Goal: Communication & Community: Answer question/provide support

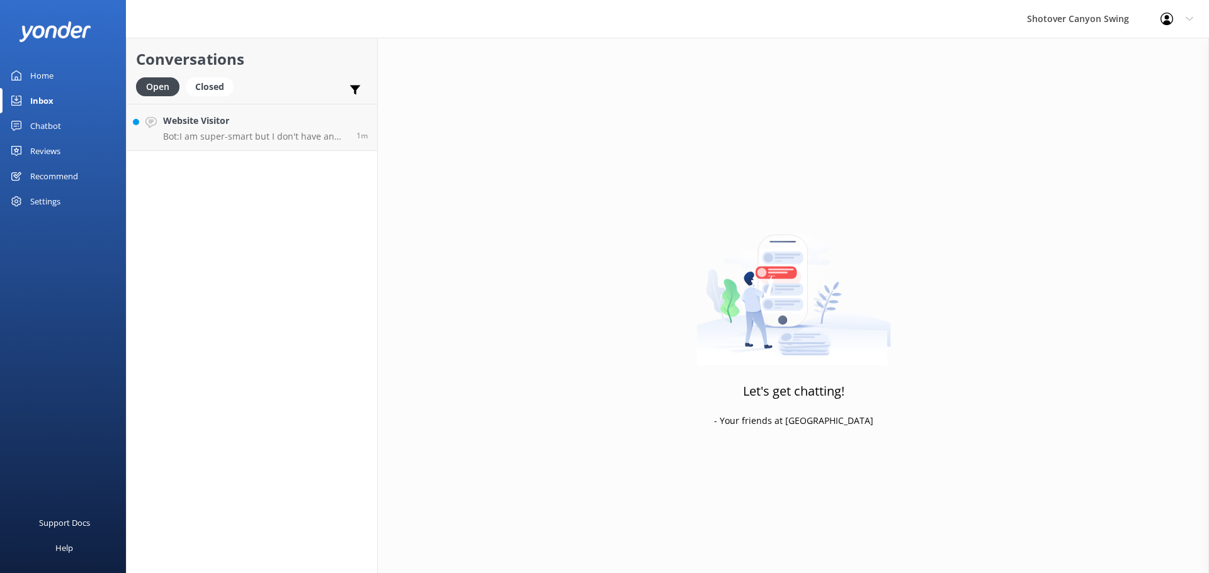
click at [224, 137] on p "Bot: I am super-smart but I don't have an answer for that in my knowledge base,…" at bounding box center [255, 136] width 184 height 11
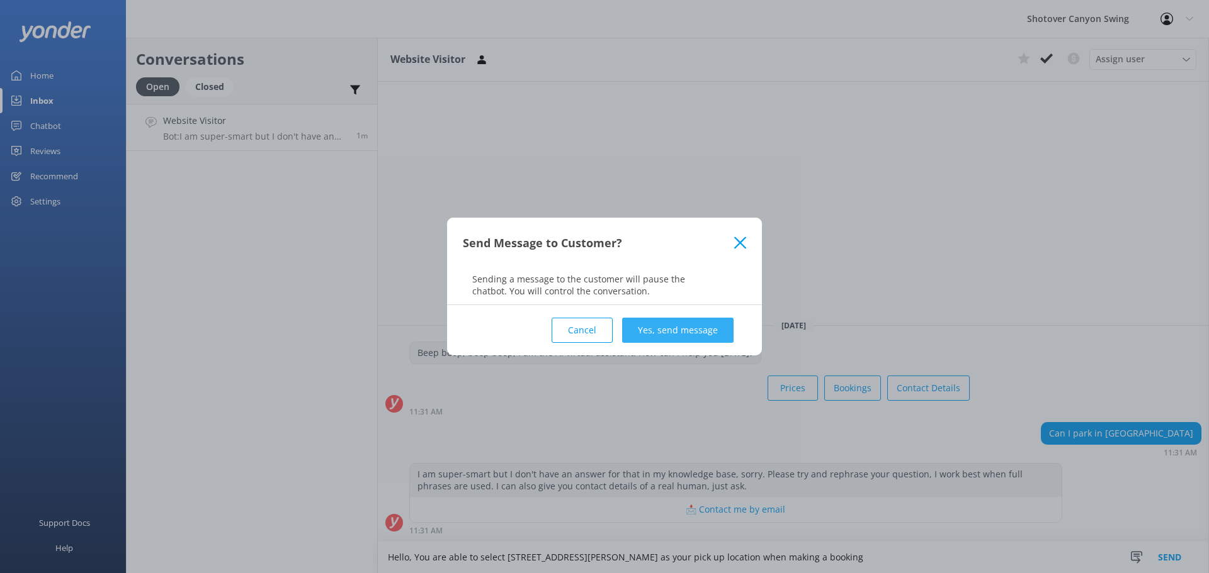
type textarea "Hello, You are able to select [STREET_ADDRESS][PERSON_NAME] as your pick up loc…"
click at [714, 322] on button "Yes, send message" at bounding box center [677, 330] width 111 height 25
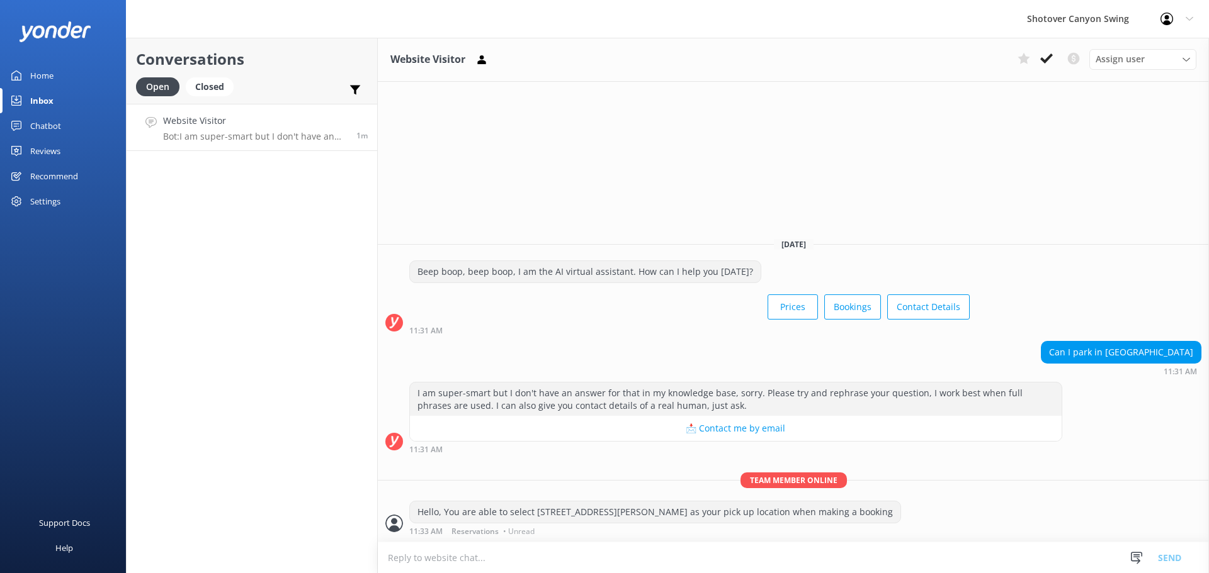
click at [494, 555] on textarea at bounding box center [793, 558] width 831 height 31
type textarea "Do you already have a booking with us?"
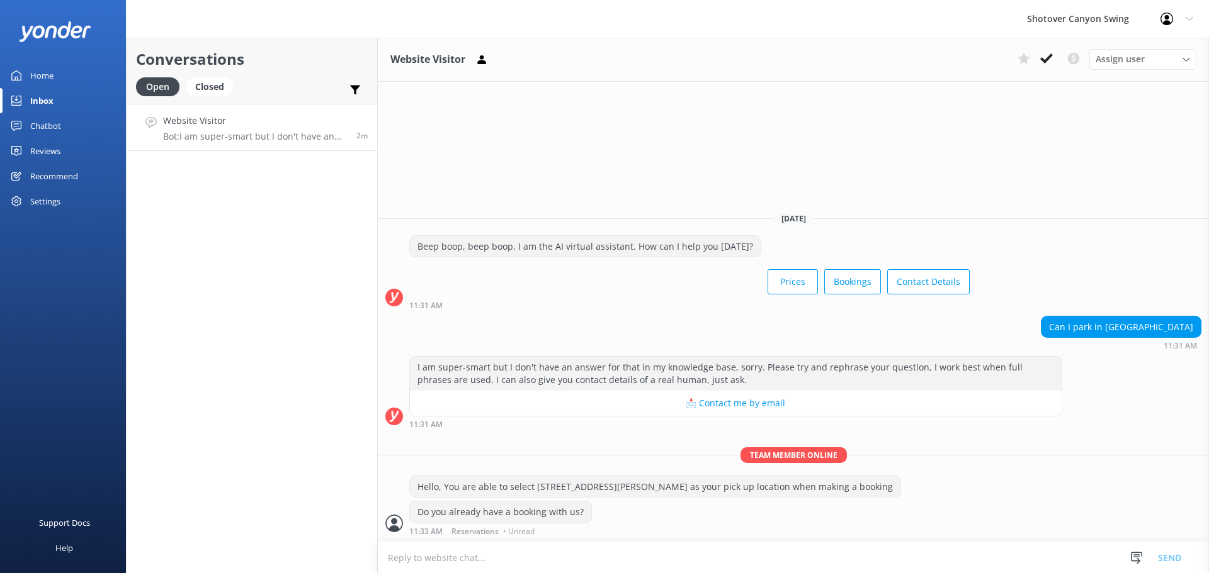
click at [250, 263] on div "Conversations Open Closed Important Converted Assigned to me Unassigned Website…" at bounding box center [252, 306] width 252 height 536
click at [242, 280] on div "Conversations Open Closed Important Converted Assigned to me Unassigned Website…" at bounding box center [252, 306] width 252 height 536
